Goal: Task Accomplishment & Management: Manage account settings

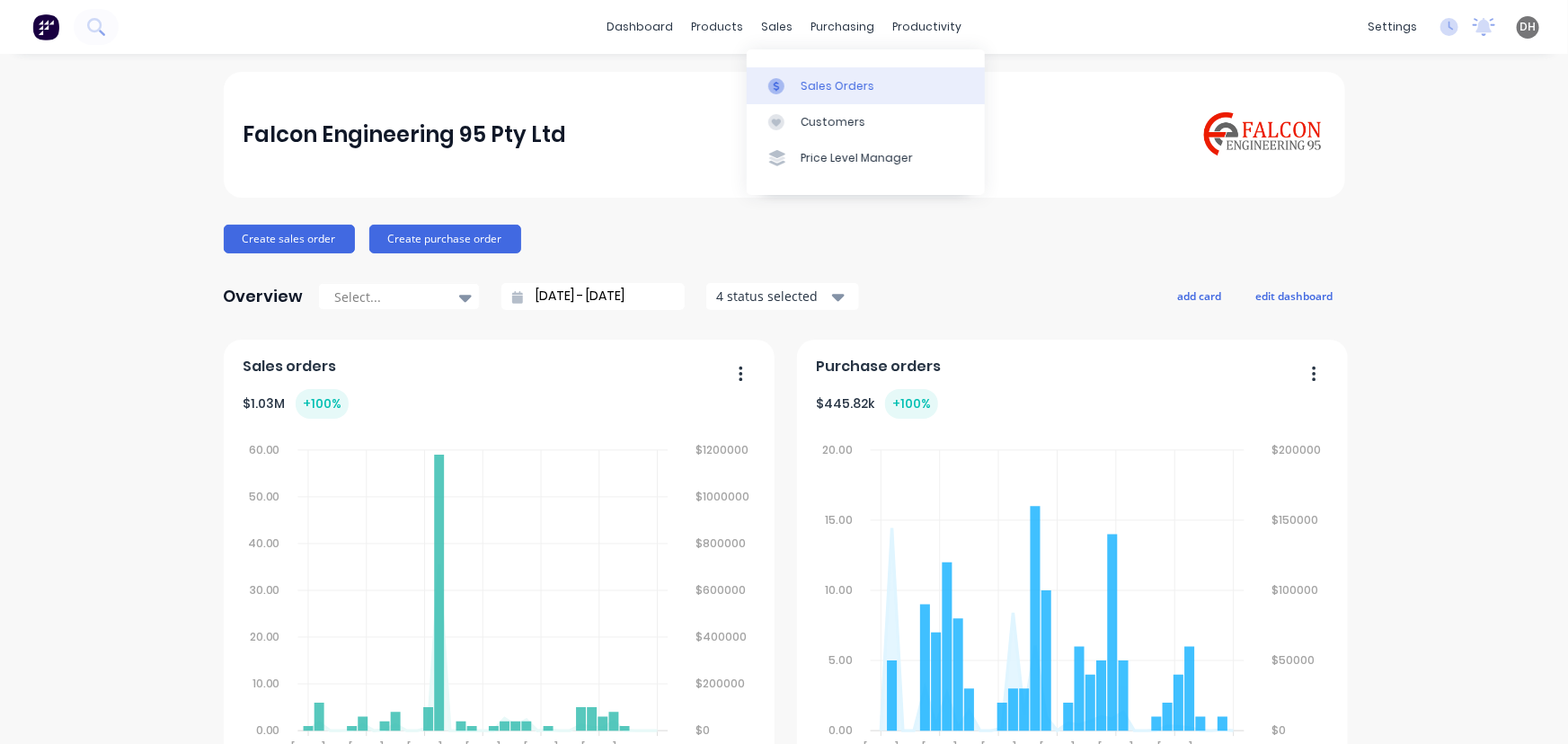
click at [808, 74] on link "Sales Orders" at bounding box center [865, 85] width 238 height 36
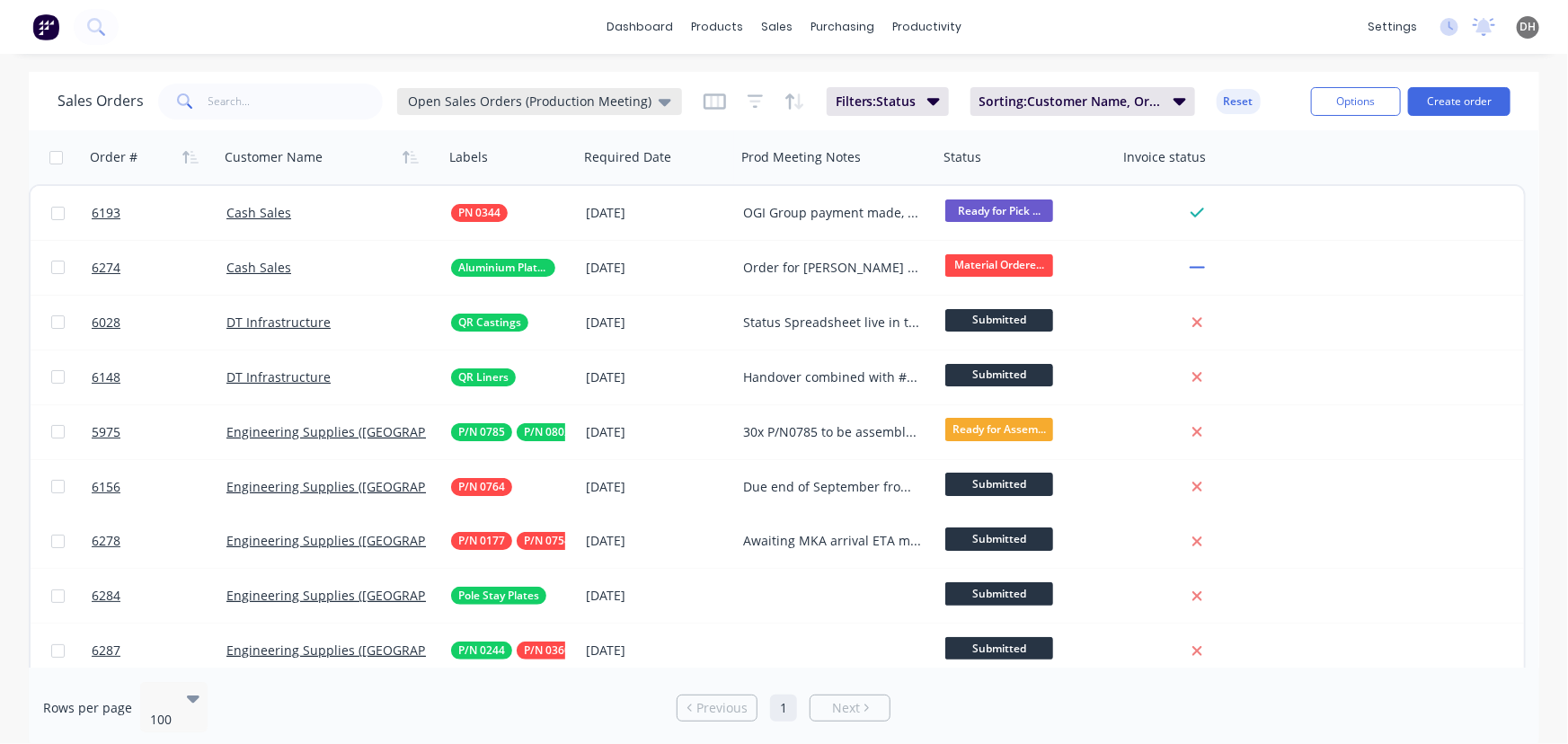
click at [572, 112] on div "Open Sales Orders (Production Meeting)" at bounding box center [539, 101] width 285 height 27
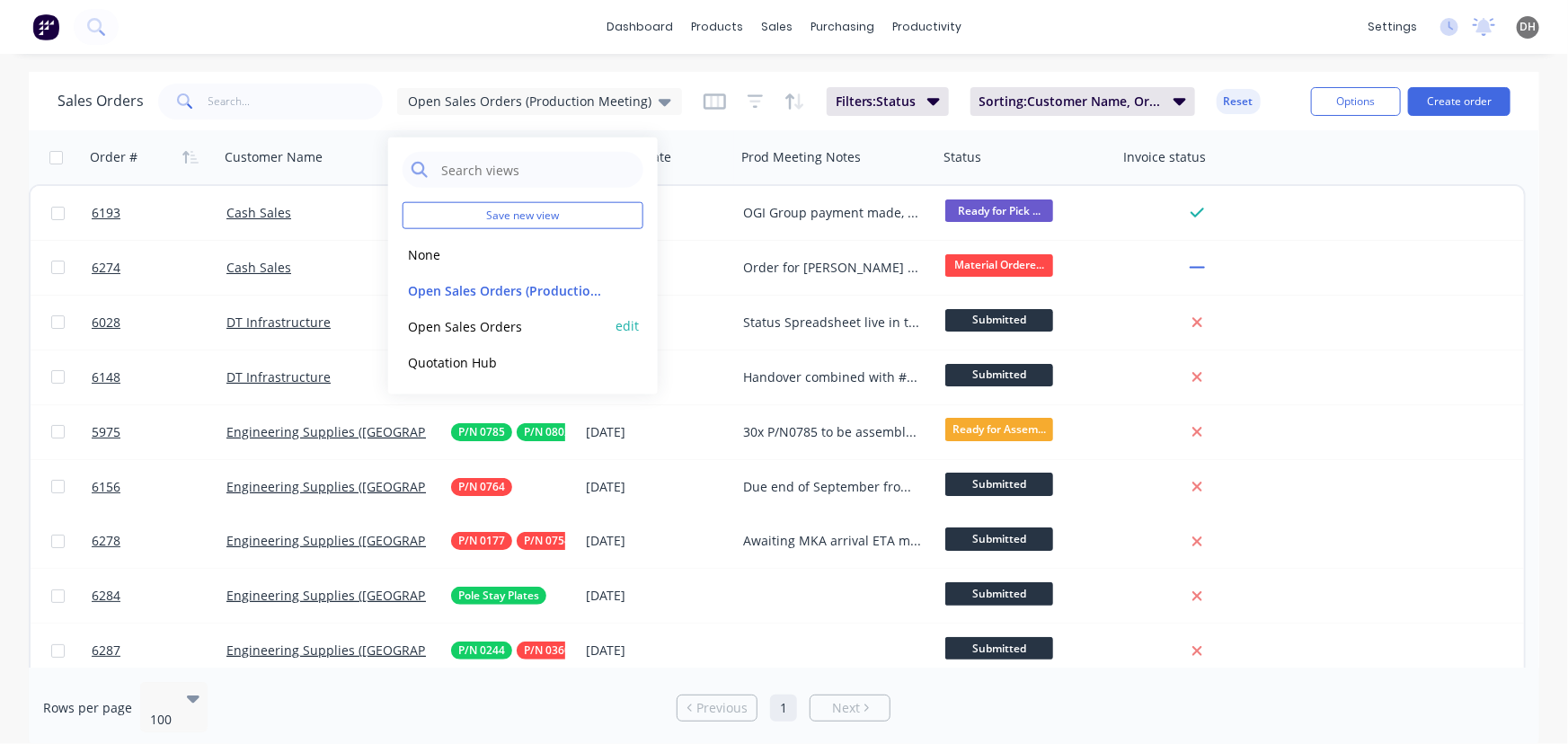
click at [466, 324] on button "Open Sales Orders" at bounding box center [505, 325] width 204 height 21
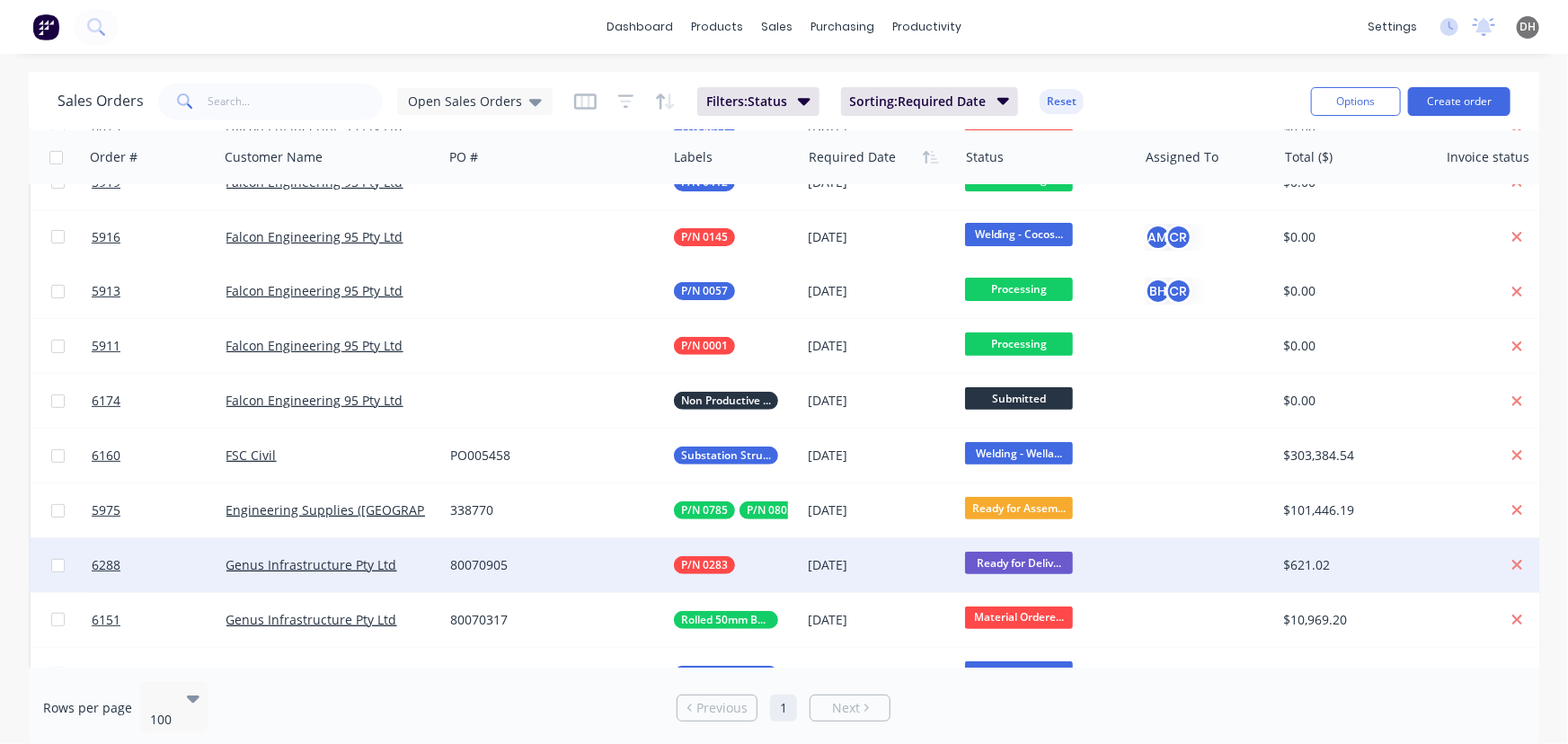
scroll to position [265, 0]
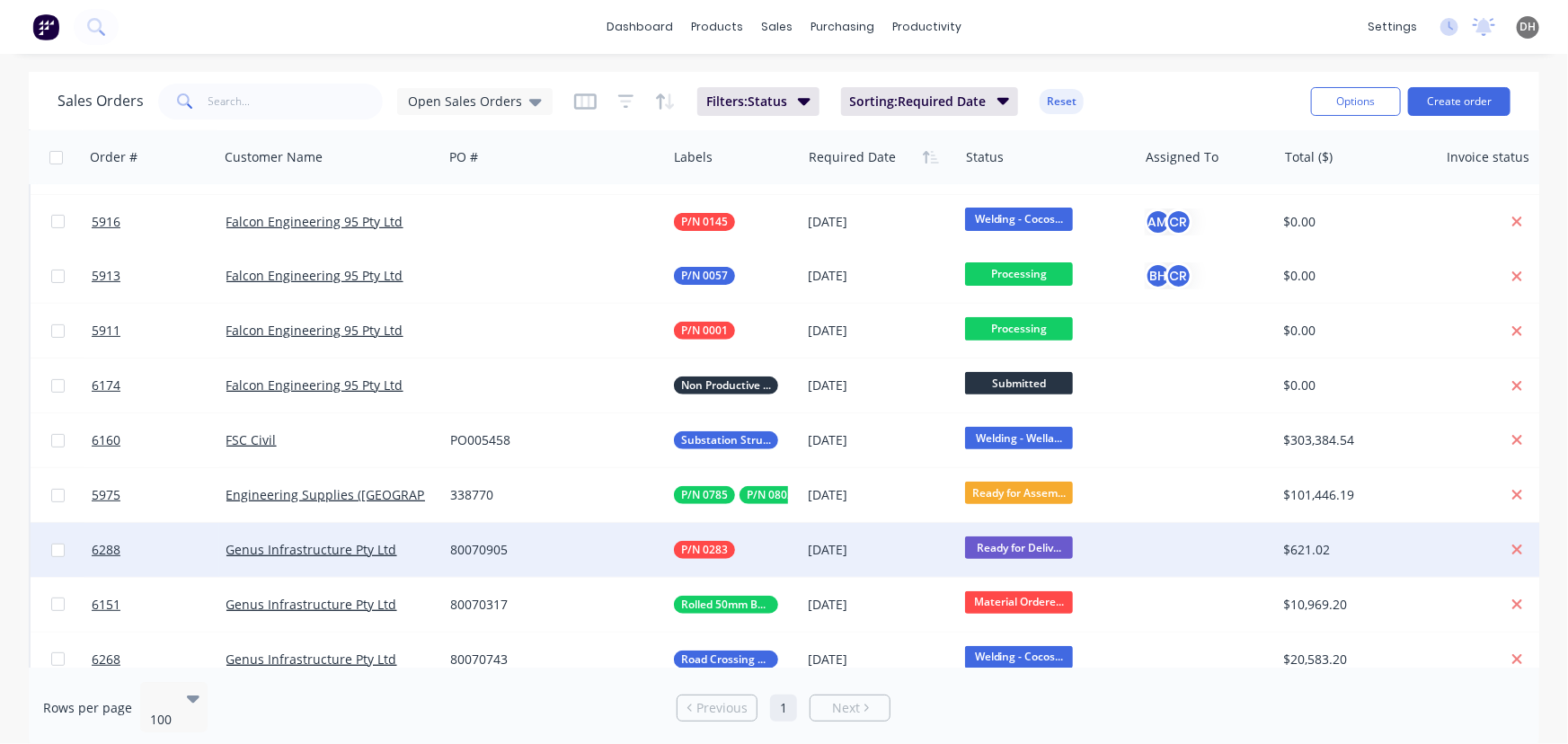
click at [519, 549] on div "80070905" at bounding box center [548, 550] width 198 height 18
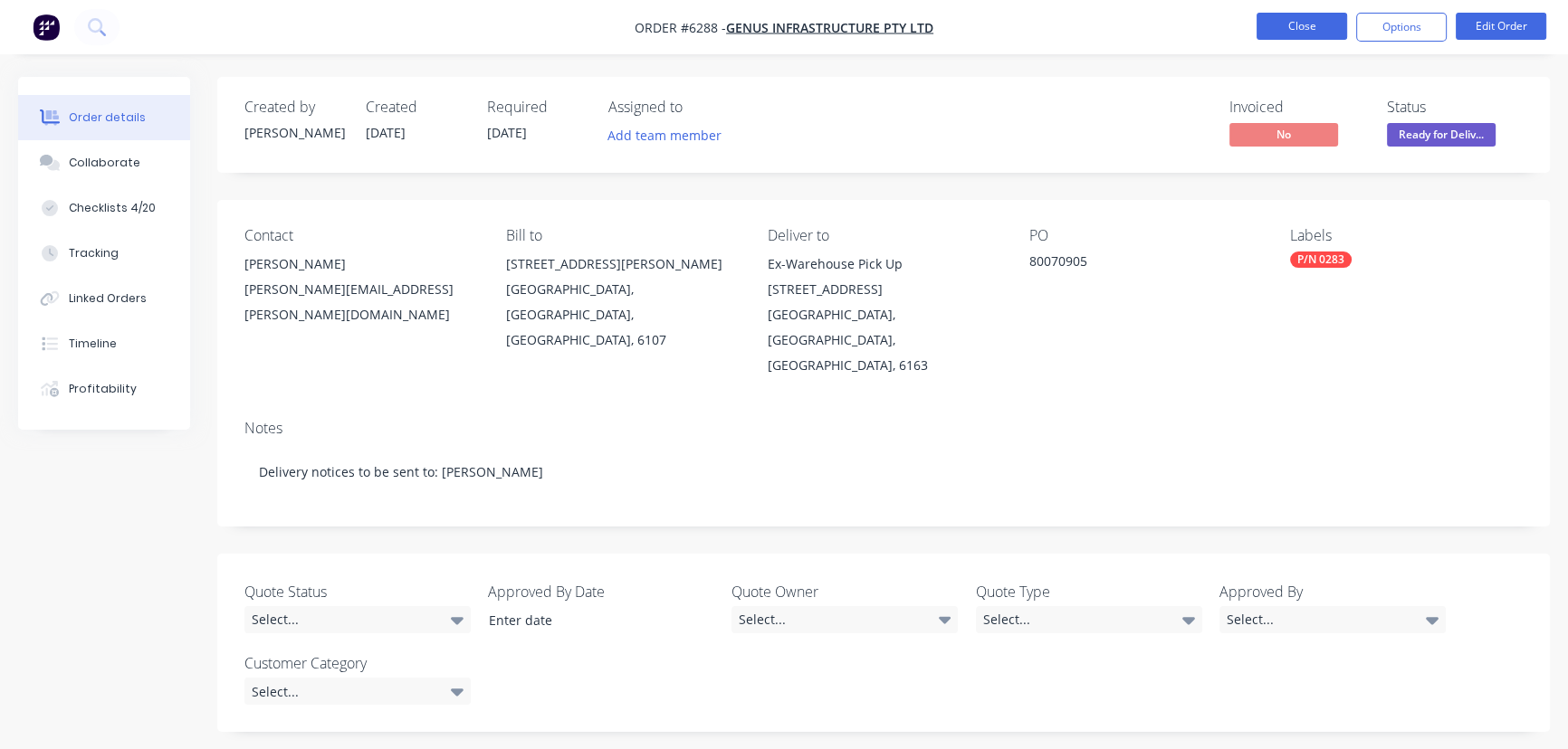
click at [1305, 27] on button "Close" at bounding box center [1301, 26] width 90 height 27
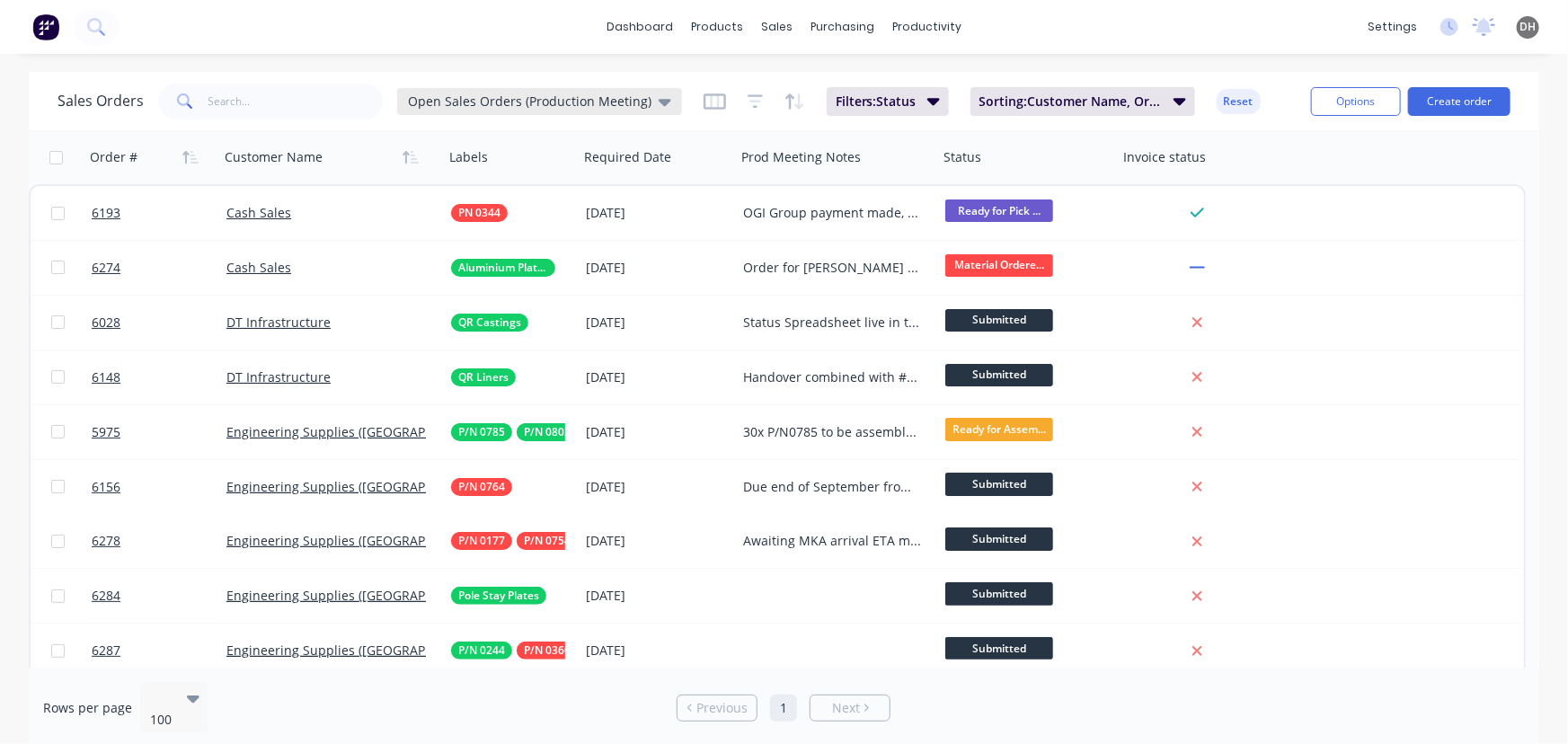
click at [605, 110] on div "Open Sales Orders (Production Meeting)" at bounding box center [539, 101] width 285 height 27
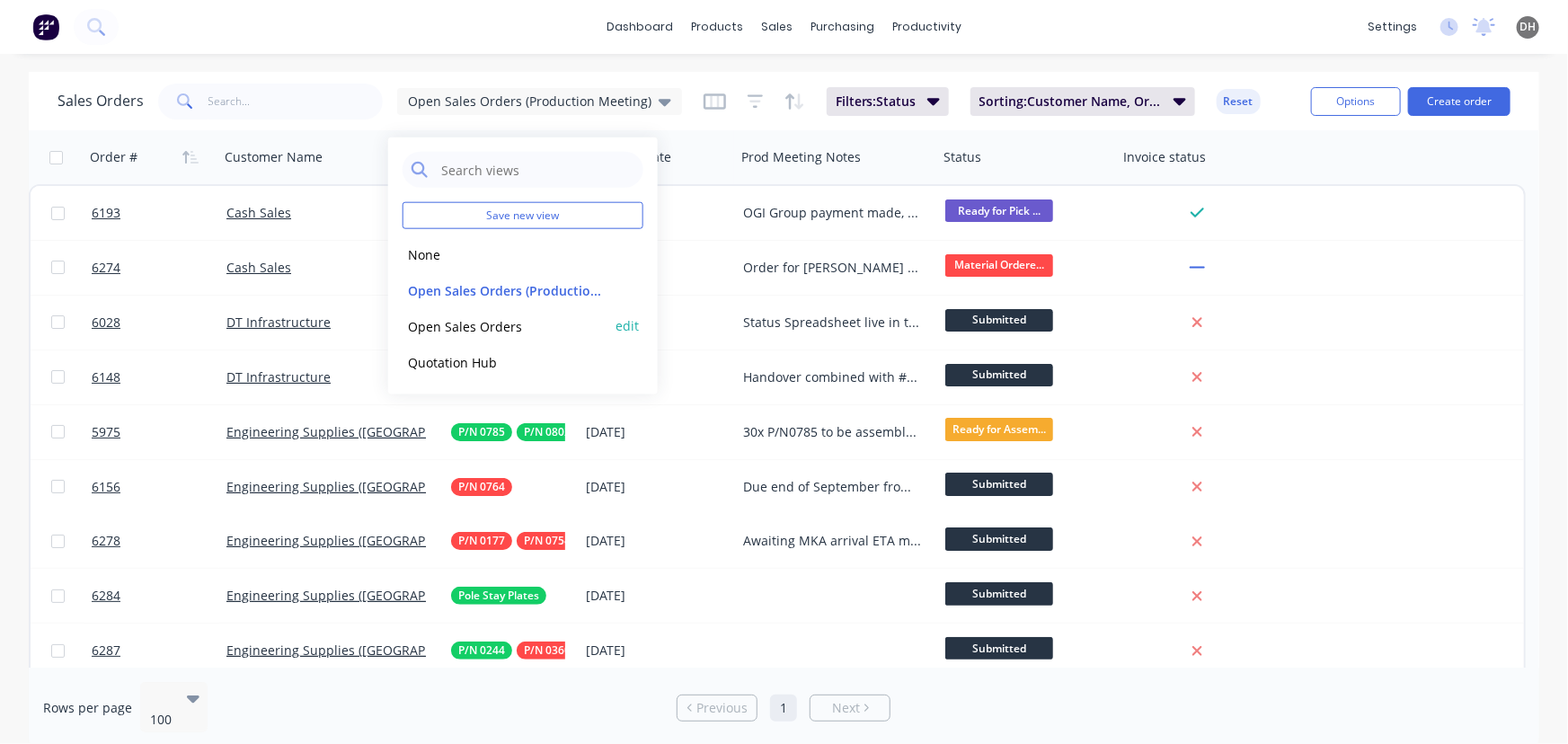
click at [480, 322] on button "Open Sales Orders" at bounding box center [505, 325] width 204 height 21
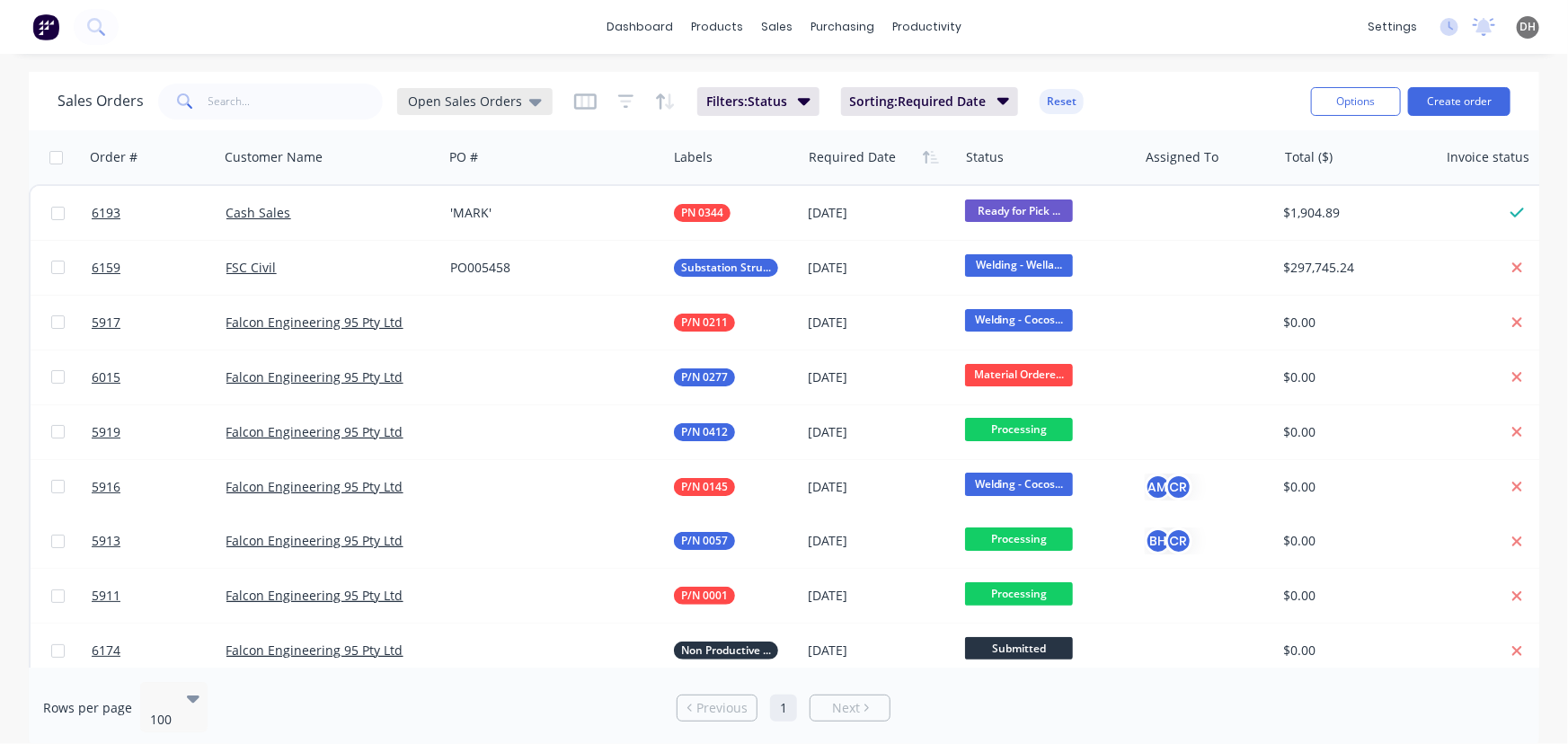
click at [500, 106] on span "Open Sales Orders" at bounding box center [465, 100] width 114 height 19
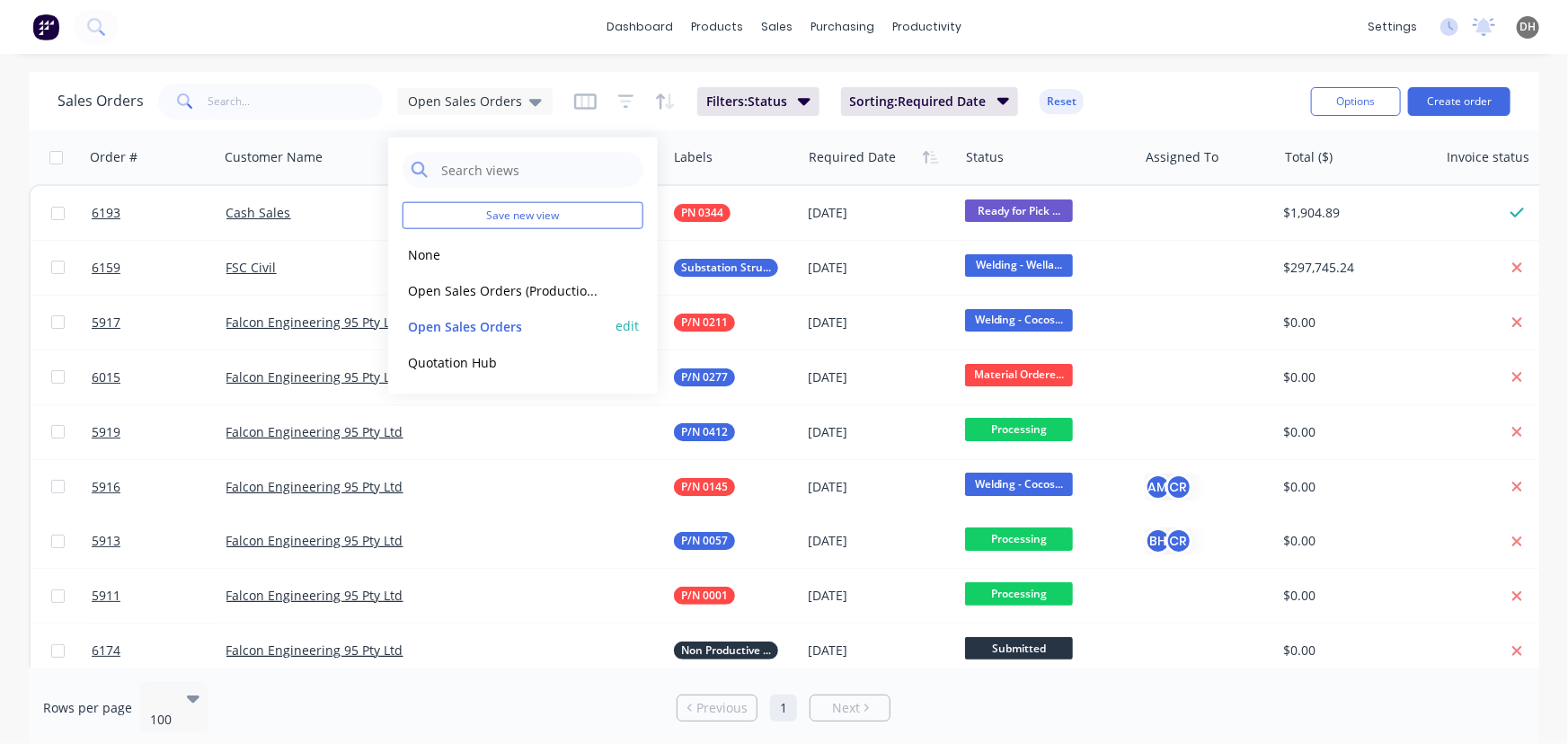
click at [628, 324] on button "edit" at bounding box center [627, 325] width 24 height 19
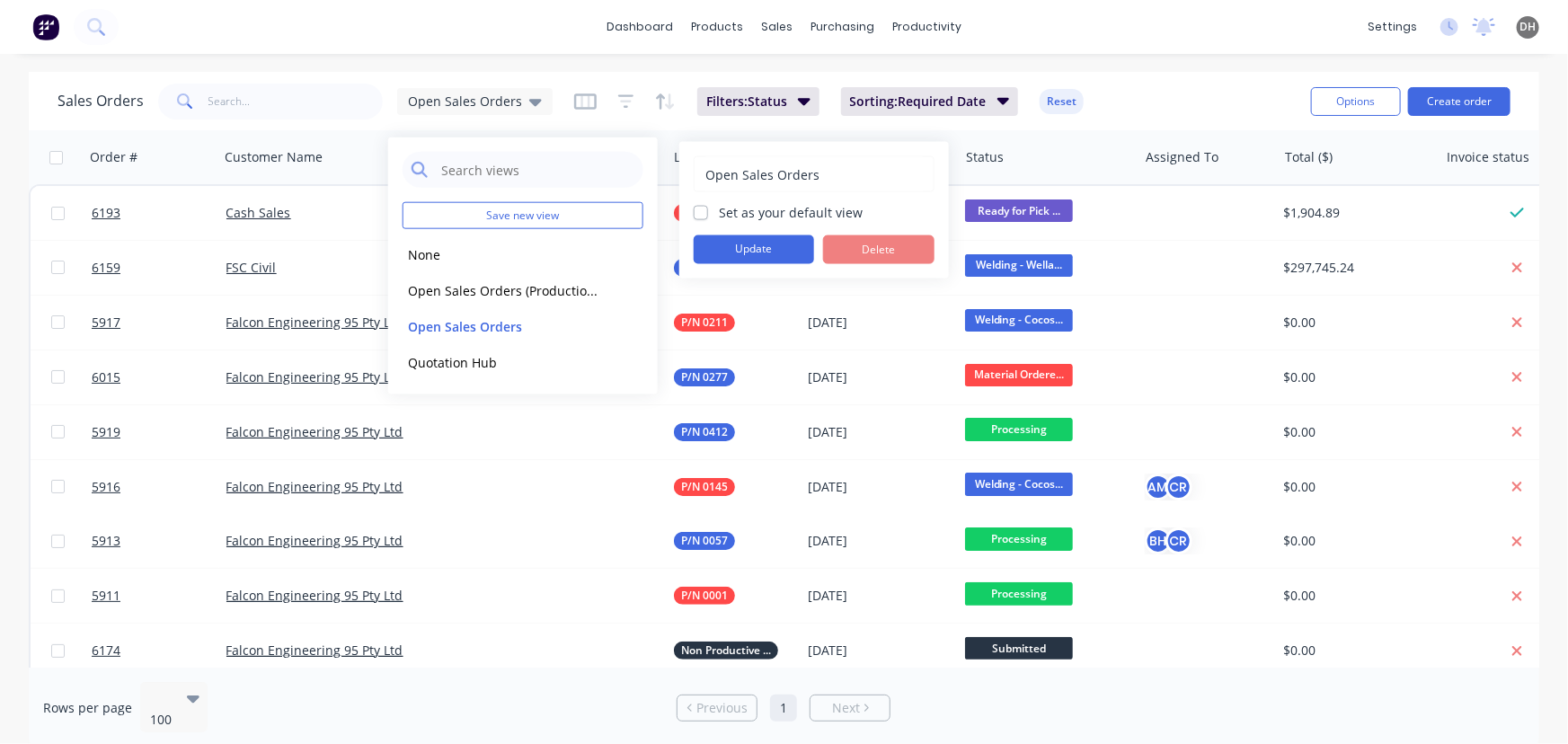
click at [718, 214] on label "Set as your default view" at bounding box center [790, 212] width 144 height 19
click at [700, 214] on input "Set as your default view" at bounding box center [700, 211] width 14 height 17
checkbox input "true"
click at [740, 241] on button "Update" at bounding box center [753, 250] width 120 height 29
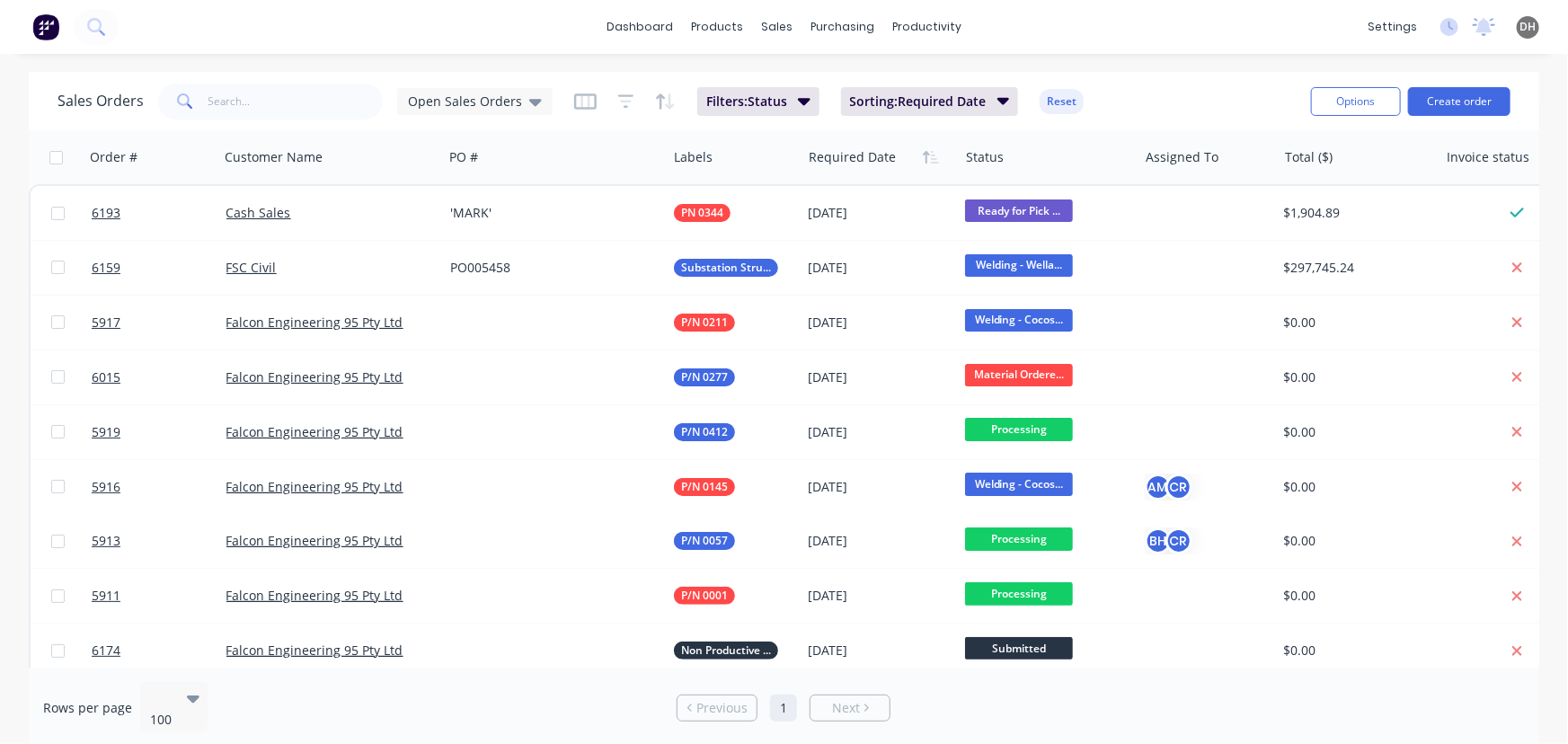
click at [1161, 34] on div "dashboard products sales purchasing productivity dashboard products Product Cat…" at bounding box center [784, 27] width 1568 height 54
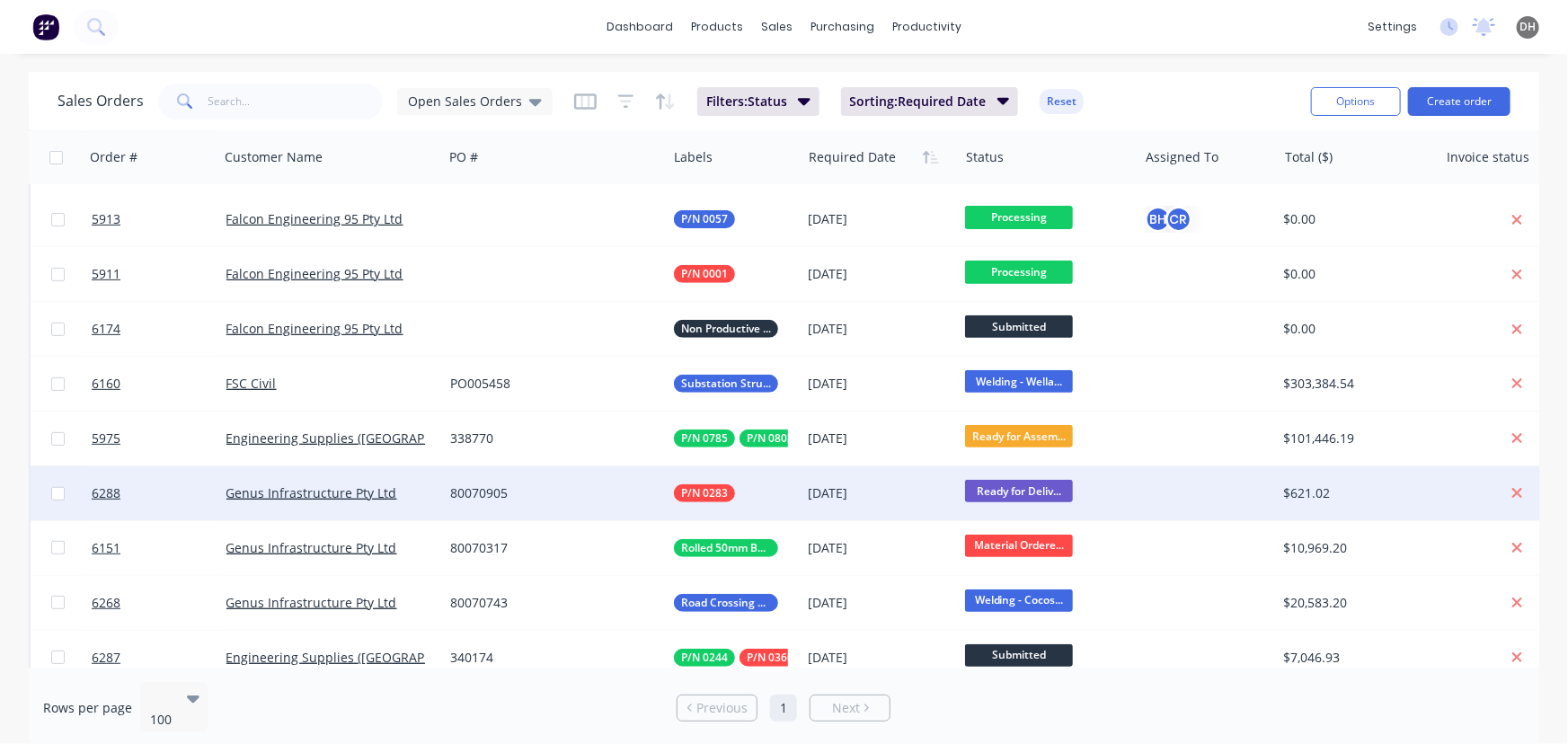
scroll to position [326, 0]
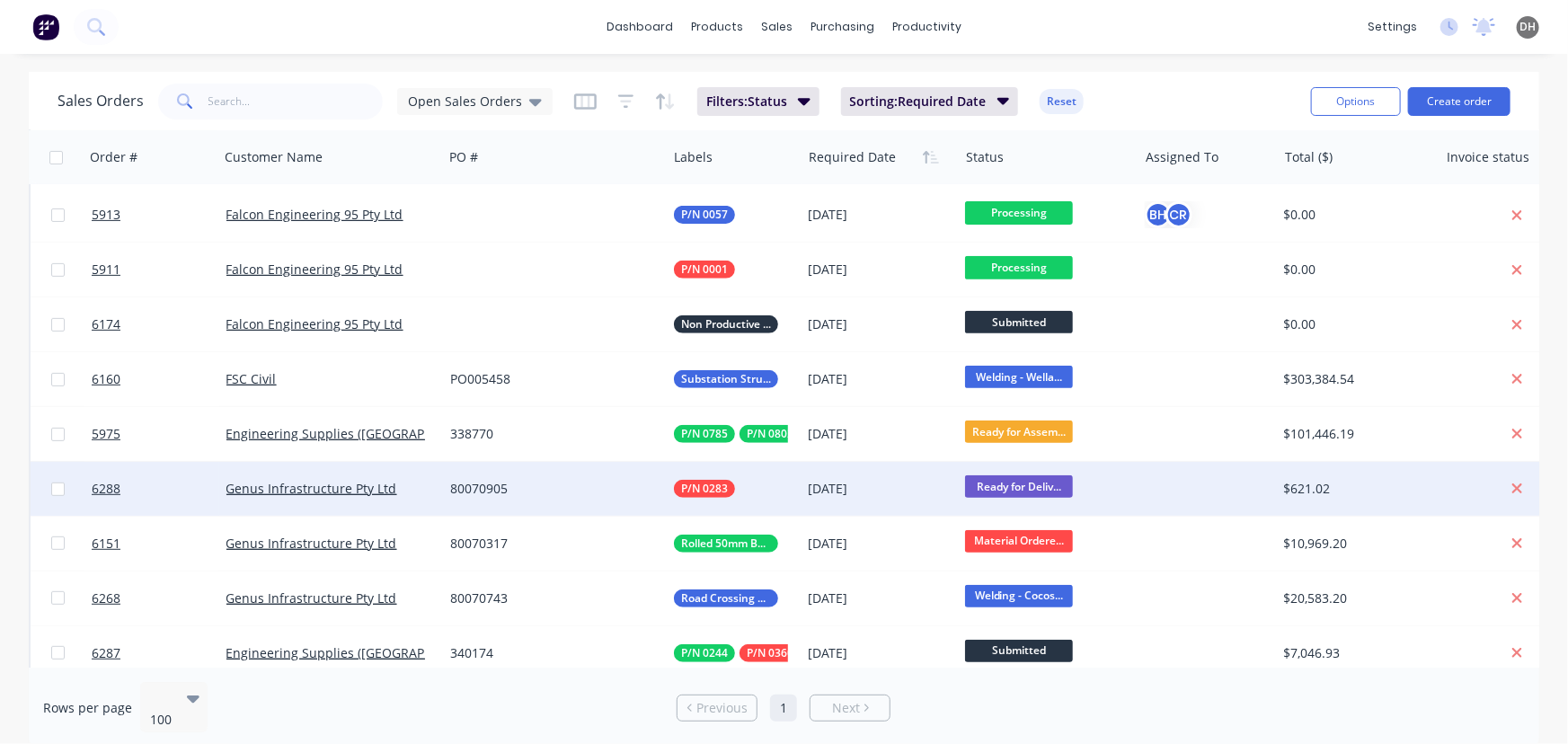
click at [1042, 488] on span "Ready for Deliv..." at bounding box center [1018, 486] width 108 height 23
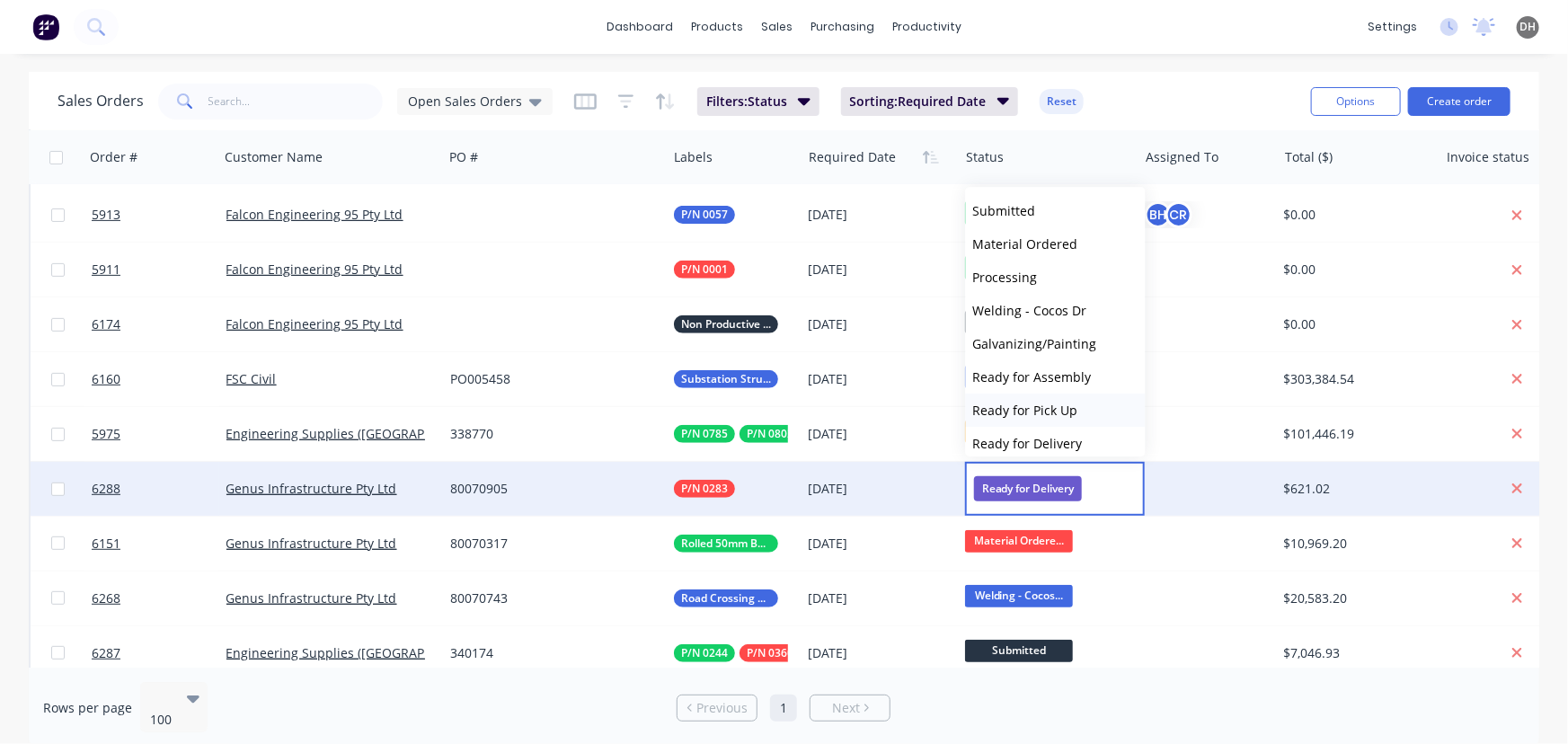
click at [1043, 419] on button "Ready for Pick Up" at bounding box center [1055, 410] width 180 height 33
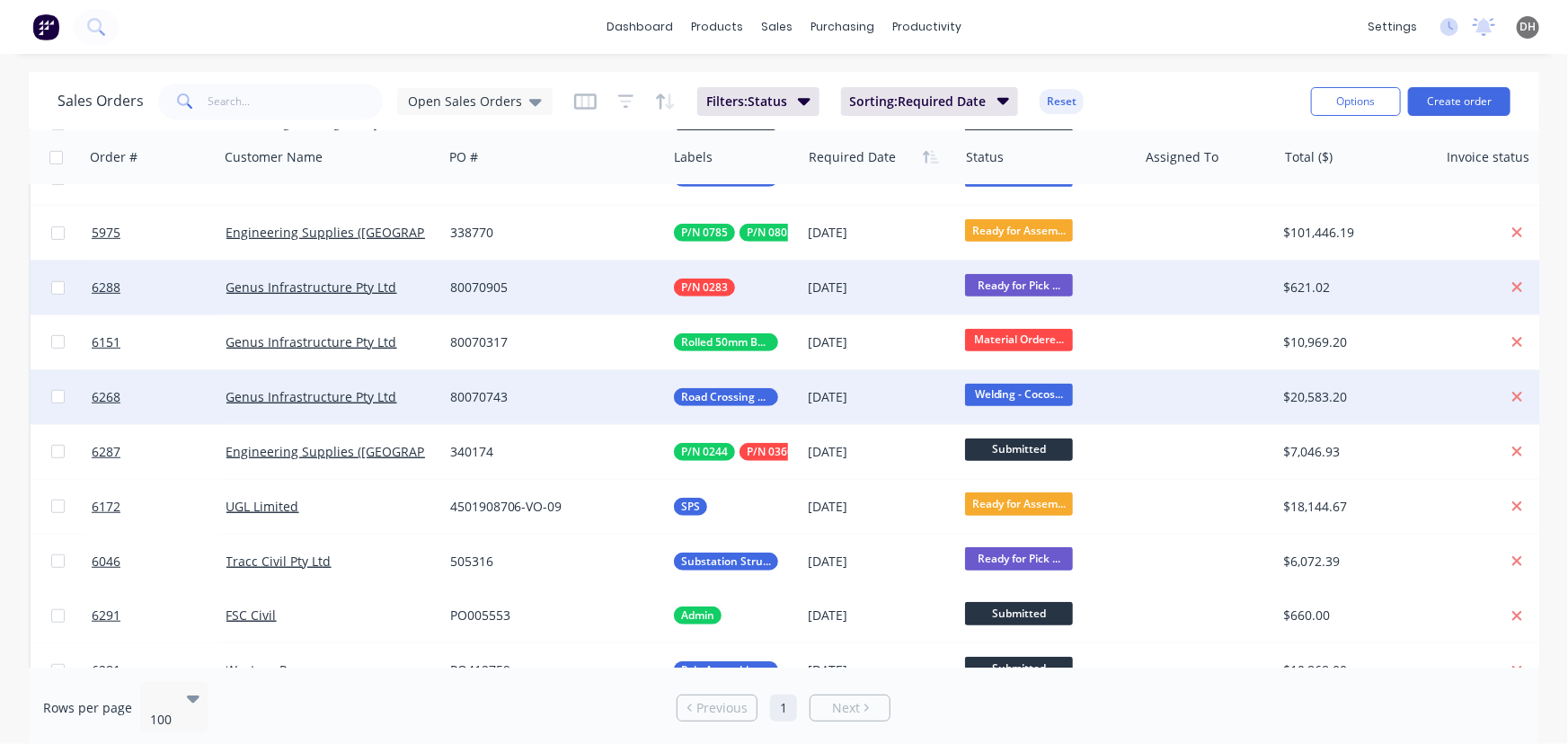
scroll to position [551, 0]
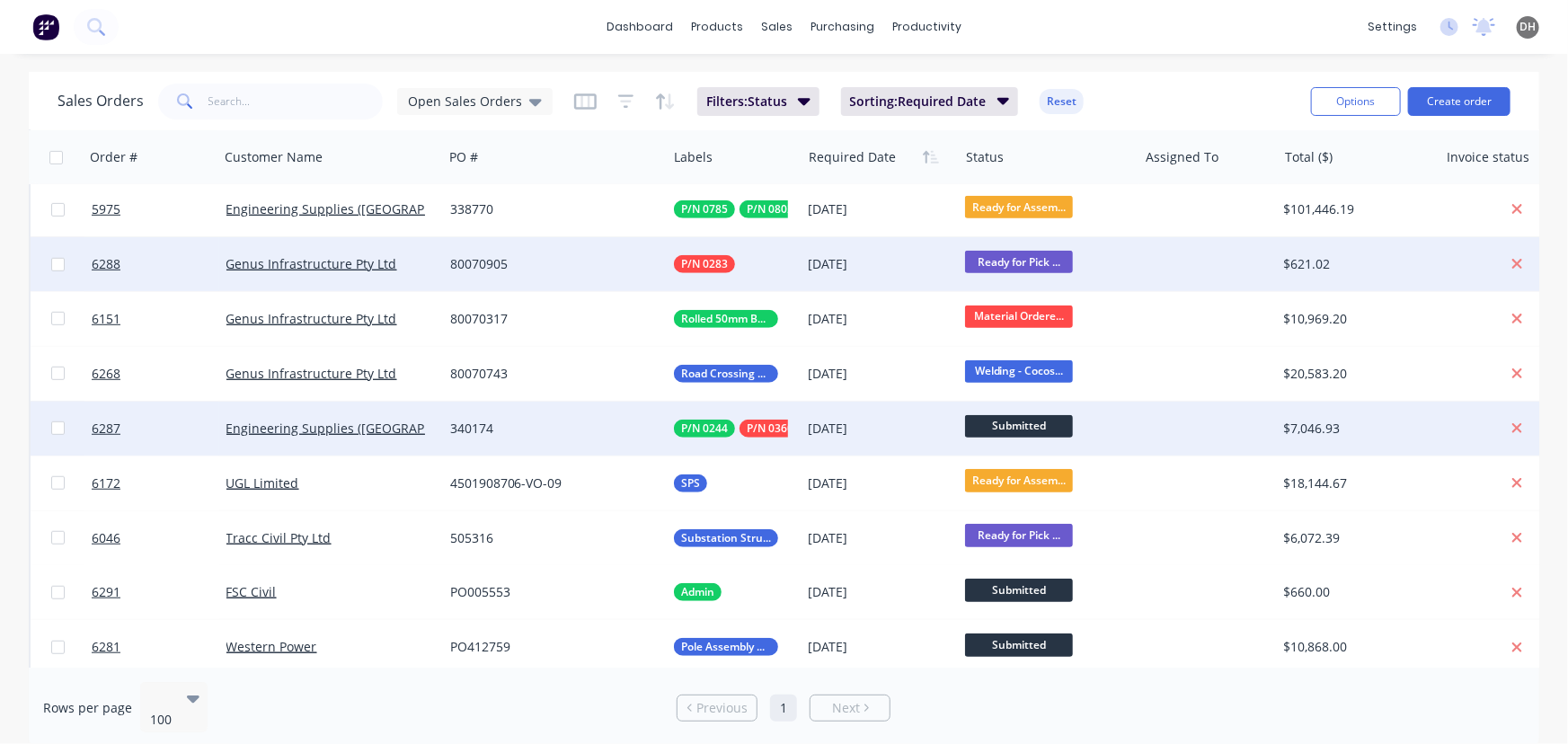
click at [997, 430] on span "Submitted" at bounding box center [1018, 426] width 108 height 23
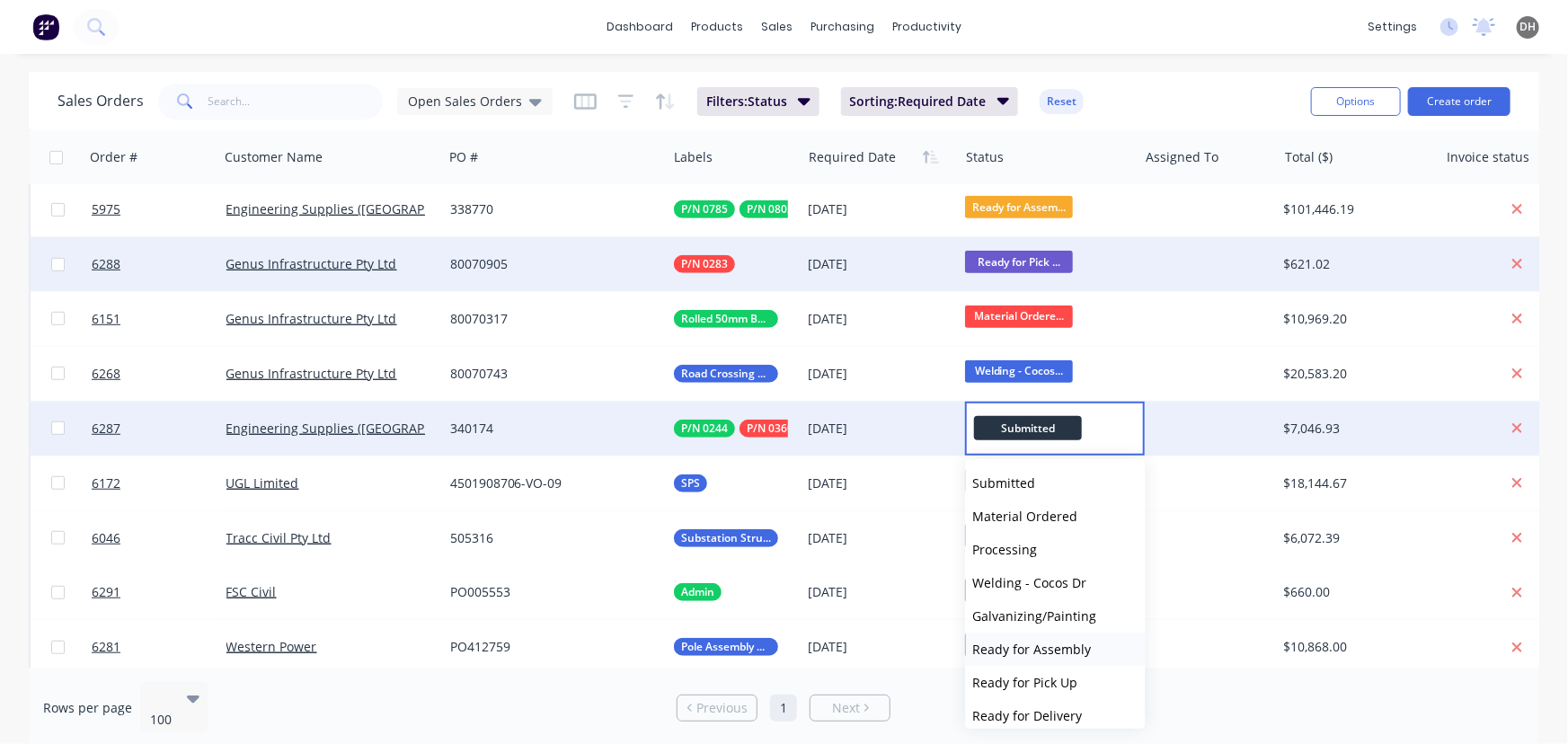
click at [1018, 647] on span "Ready for Assembly" at bounding box center [1031, 649] width 119 height 17
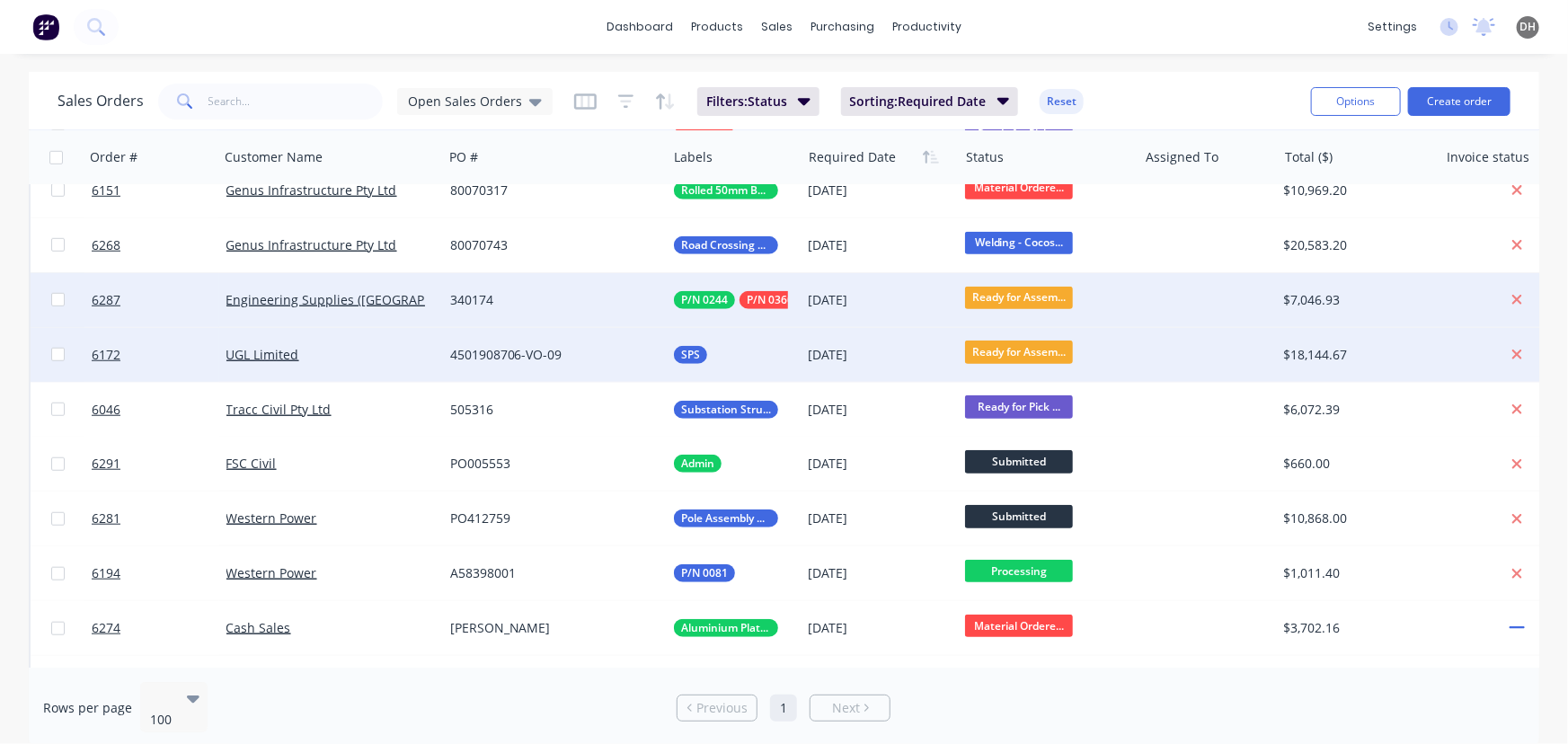
scroll to position [693, 0]
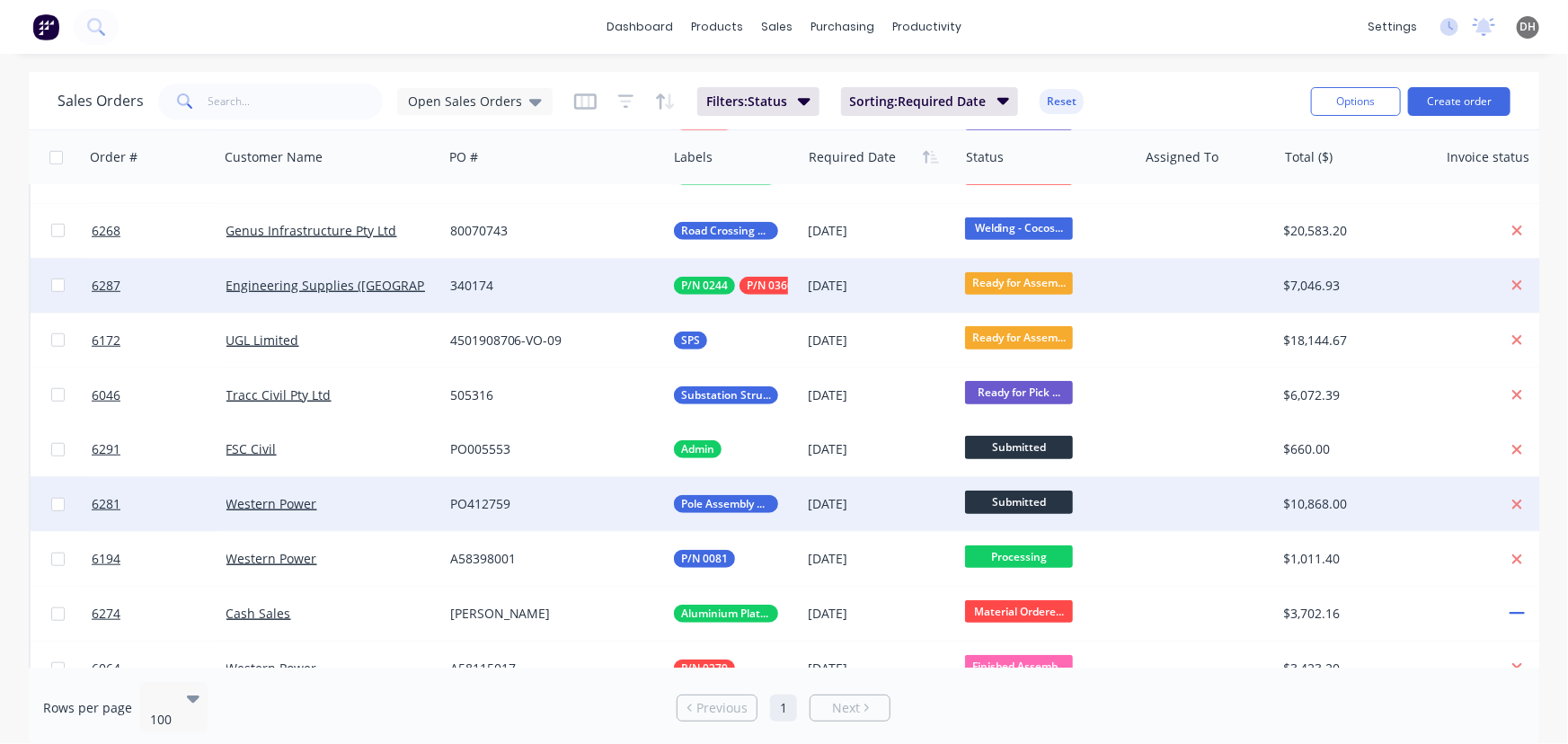
click at [1027, 498] on span "Submitted" at bounding box center [1018, 501] width 108 height 23
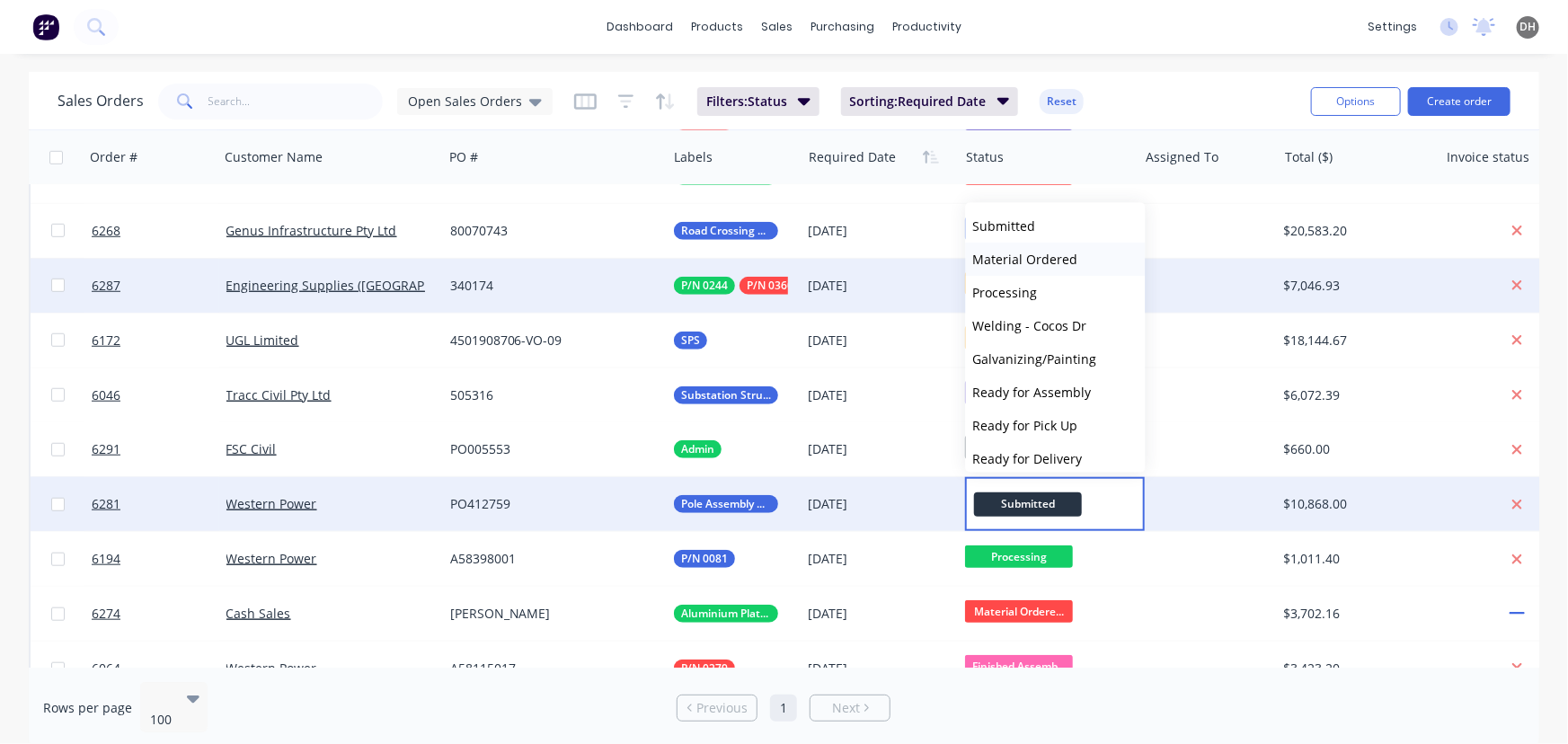
click at [1020, 267] on span "Material Ordered" at bounding box center [1025, 259] width 105 height 17
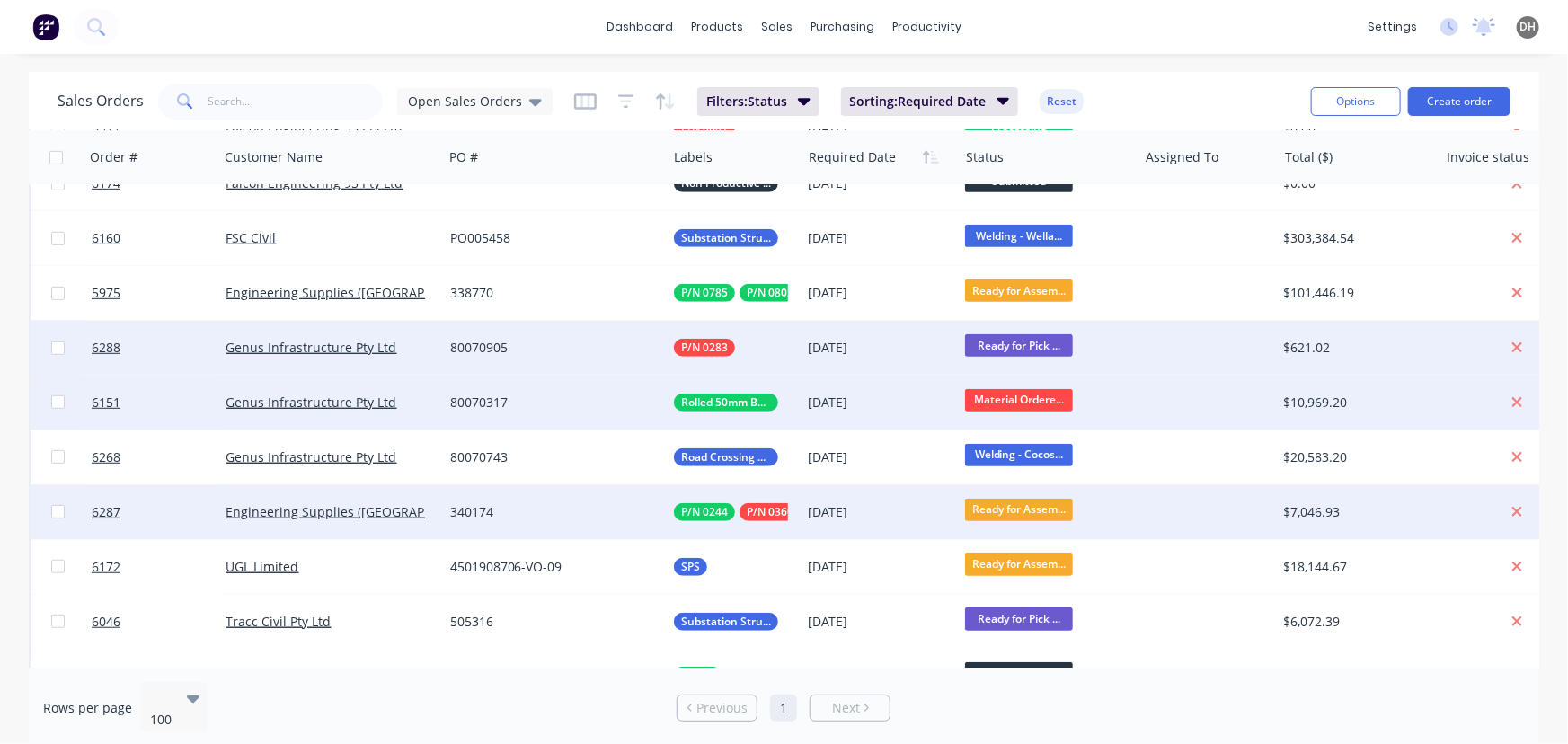
scroll to position [469, 0]
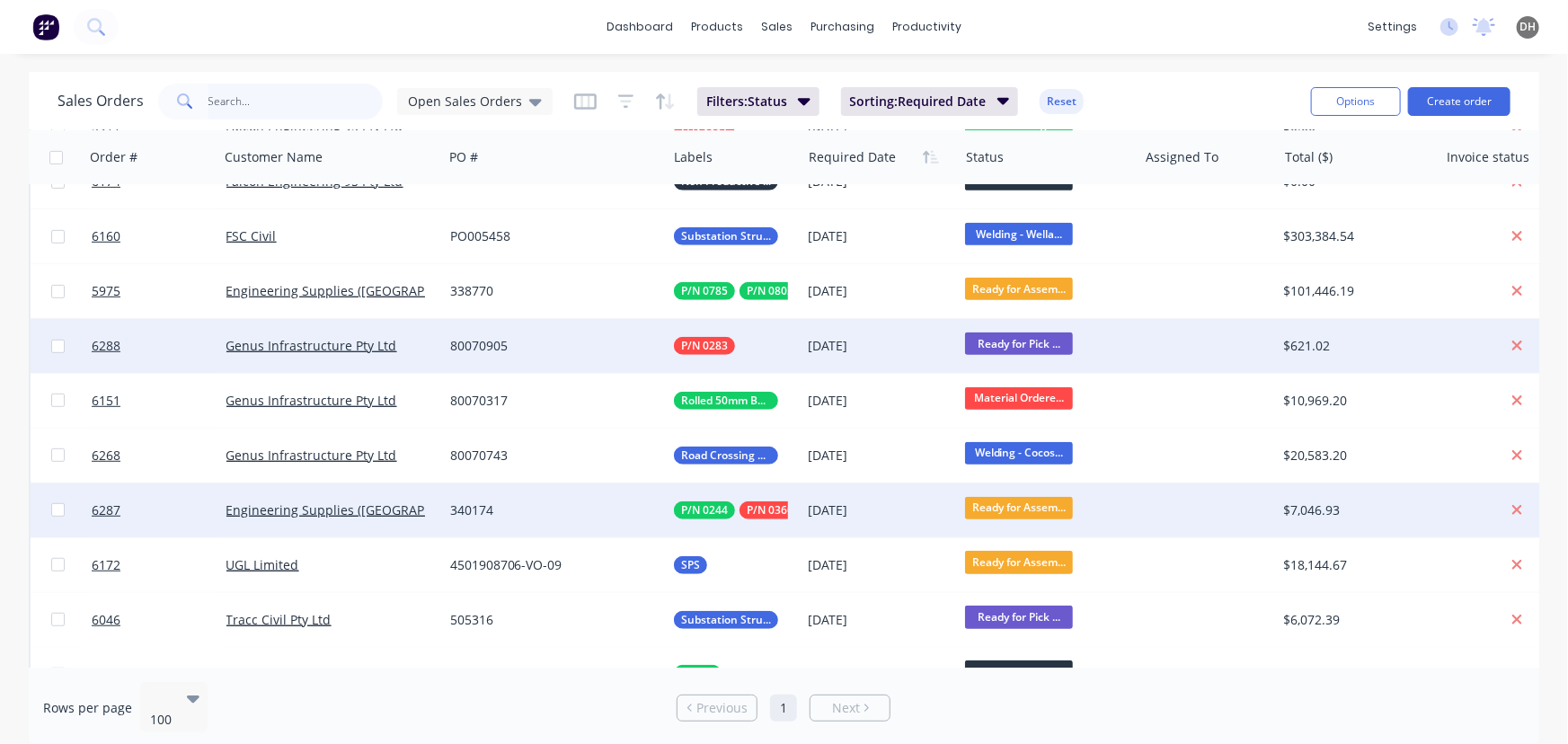
click at [309, 86] on input "text" at bounding box center [296, 101] width 176 height 36
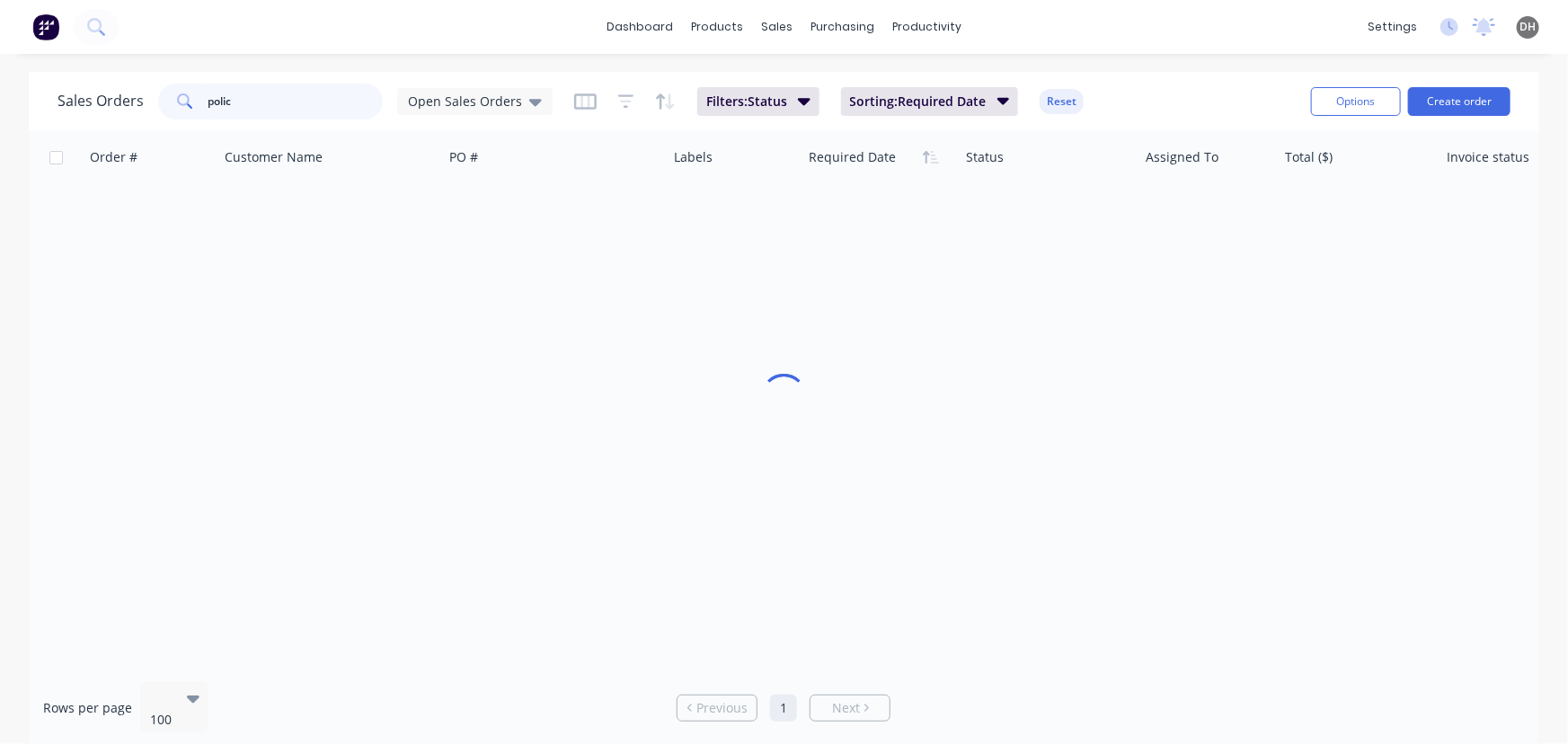
scroll to position [0, 0]
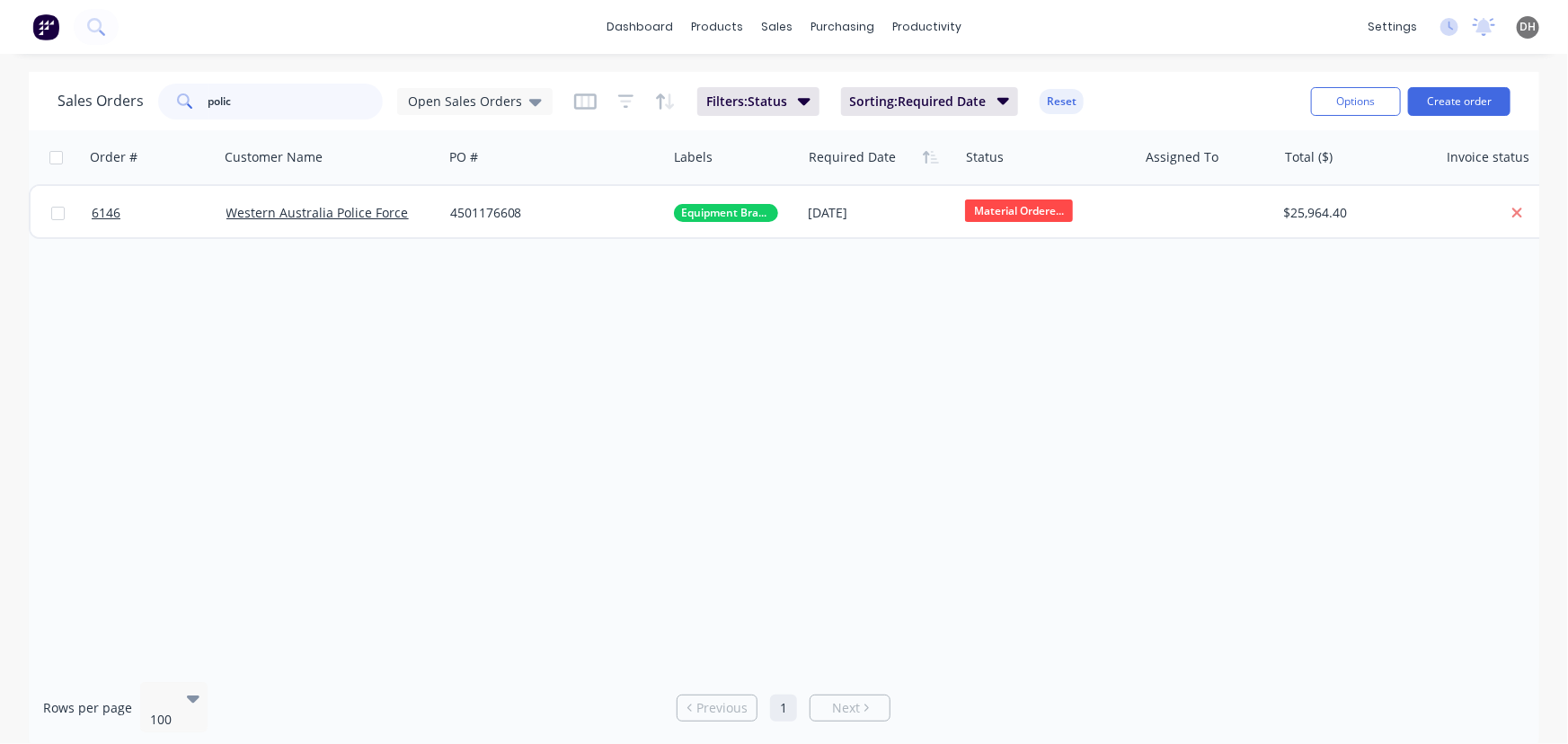
type input "polic"
